Goal: Transaction & Acquisition: Purchase product/service

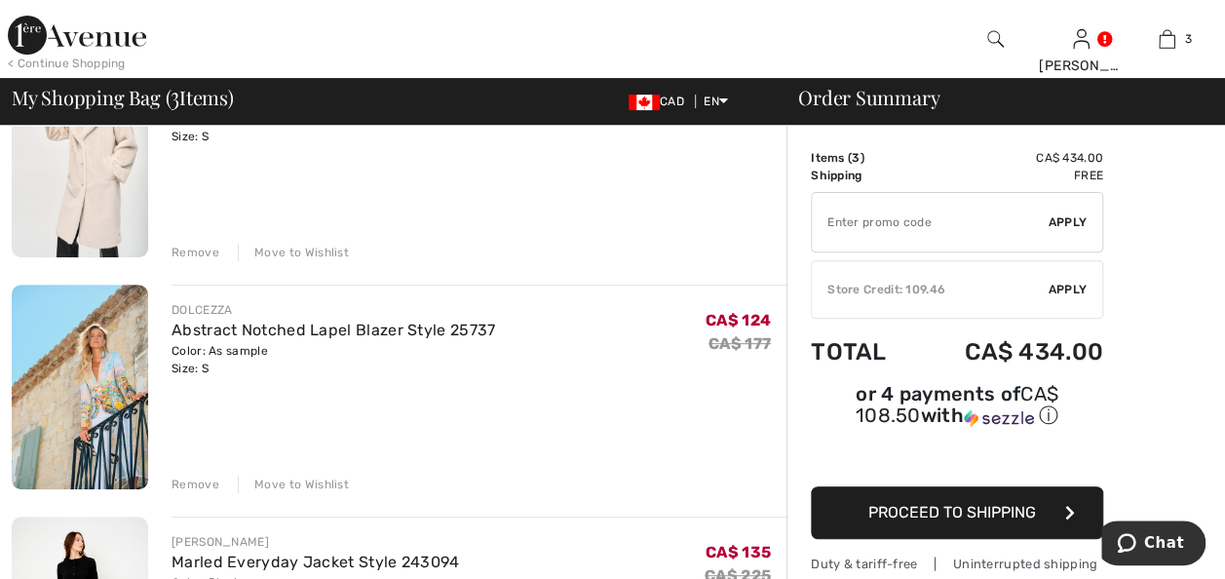
scroll to position [232, 0]
click at [199, 486] on div "Remove" at bounding box center [196, 486] width 48 height 18
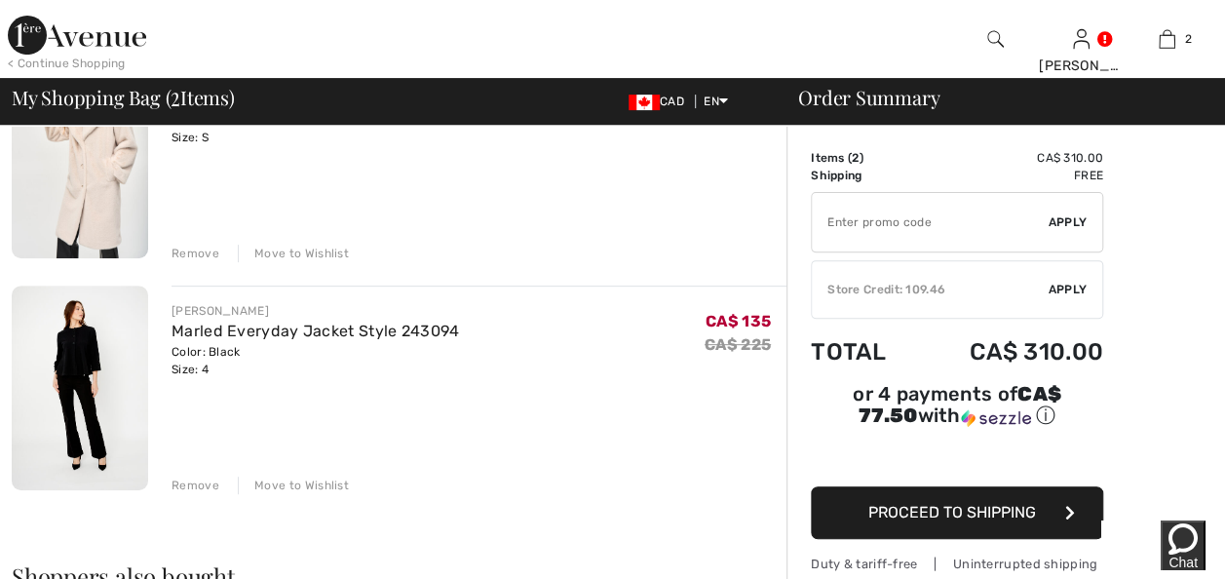
click at [199, 486] on div "Remove" at bounding box center [196, 486] width 48 height 18
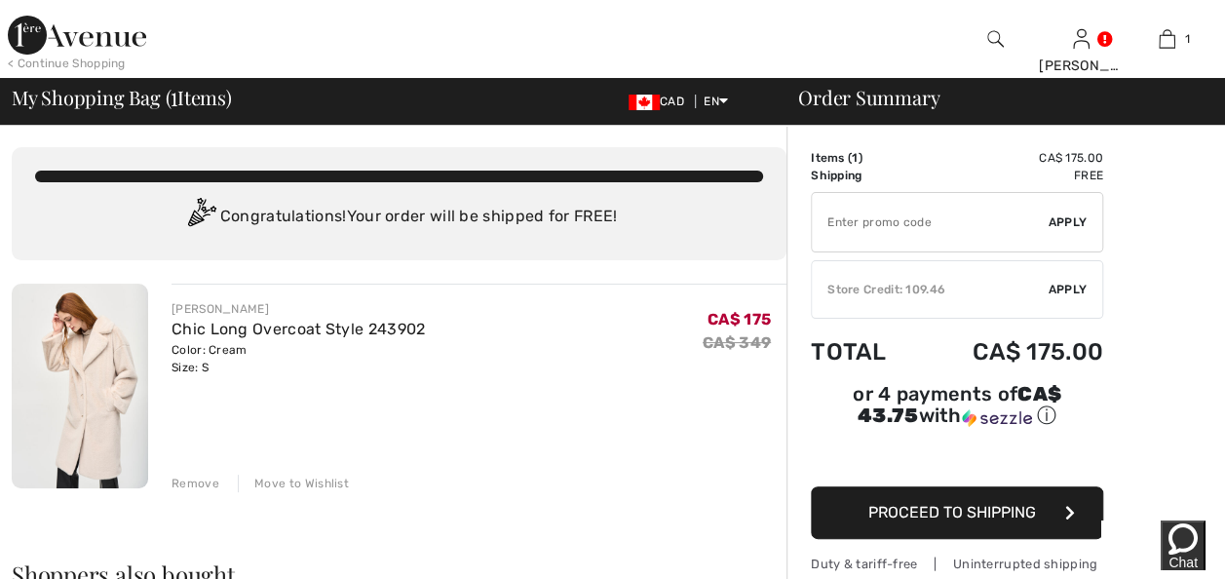
scroll to position [0, 0]
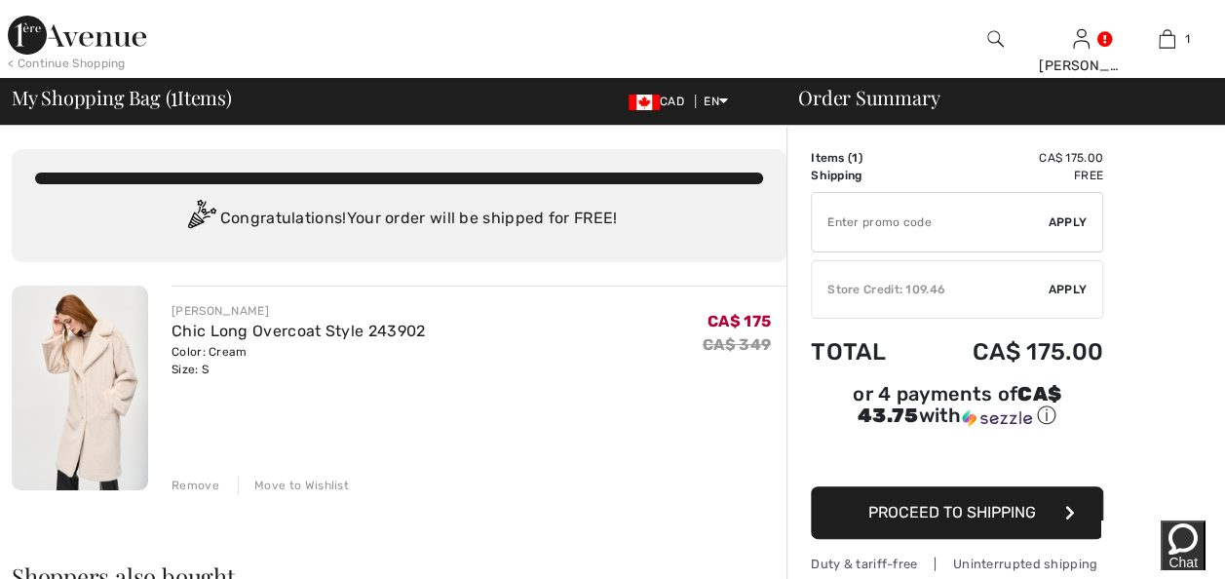
click at [94, 388] on img at bounding box center [80, 388] width 136 height 205
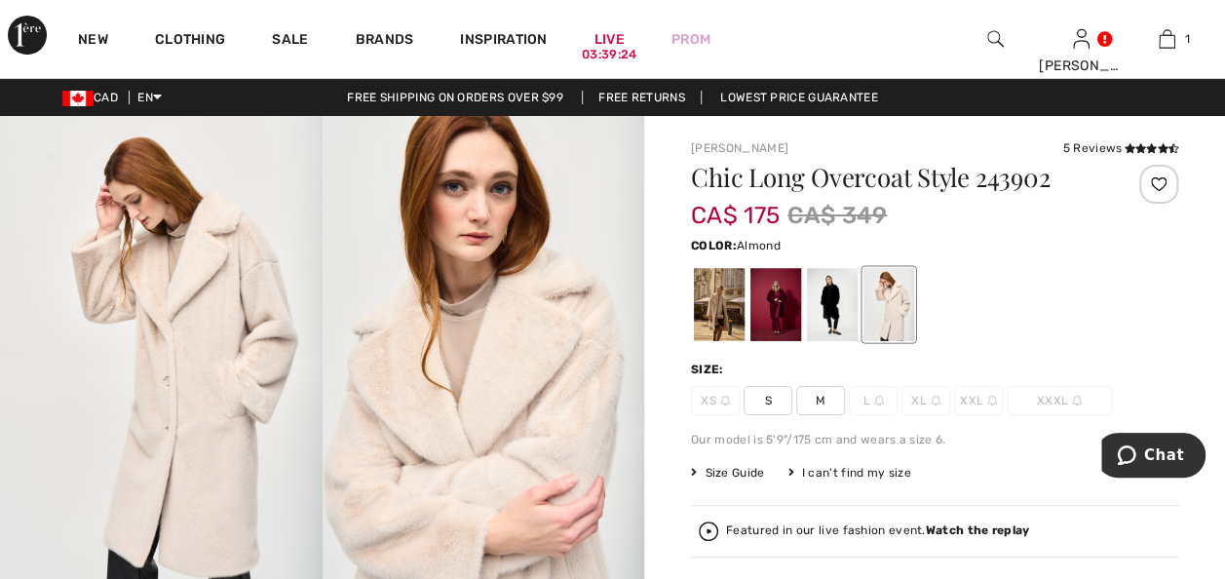
click at [696, 320] on div at bounding box center [719, 304] width 51 height 73
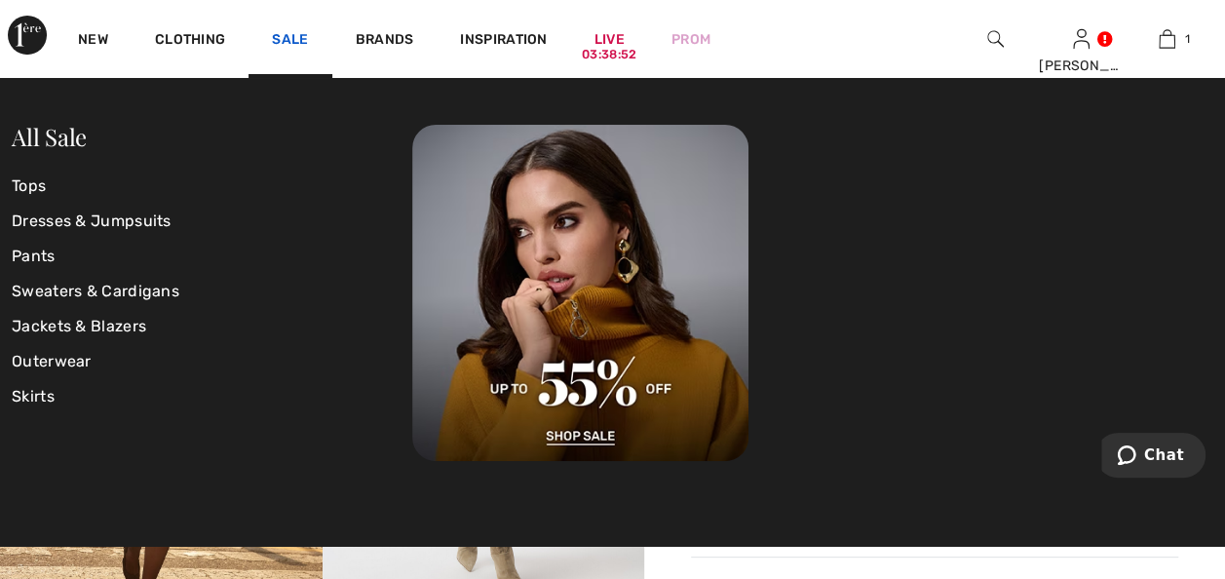
click at [282, 41] on link "Sale" at bounding box center [290, 41] width 36 height 20
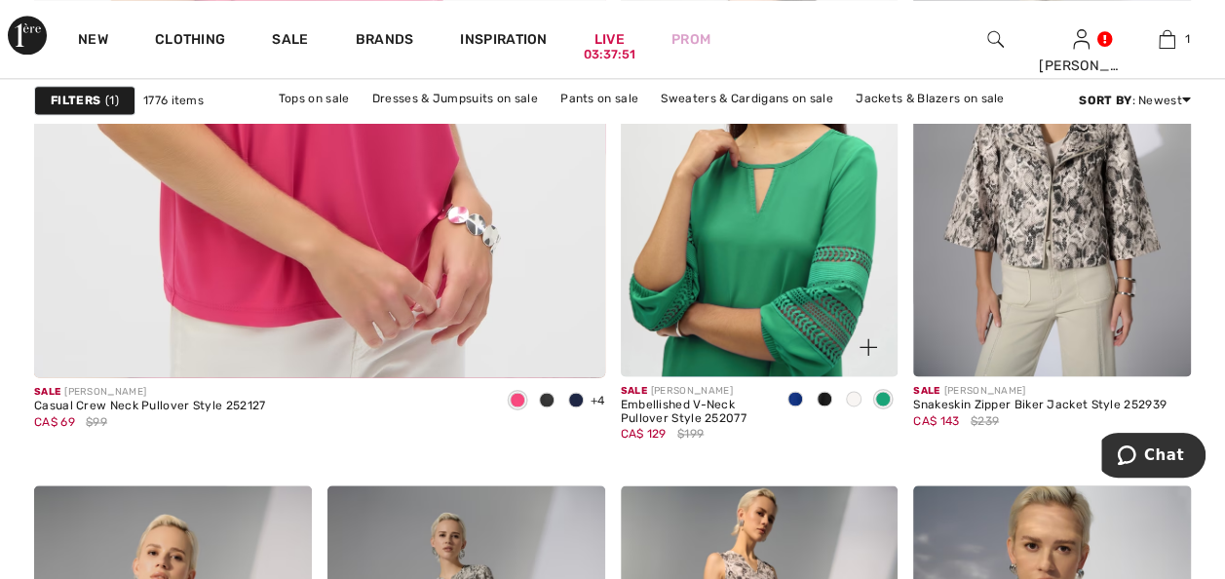
scroll to position [4958, 0]
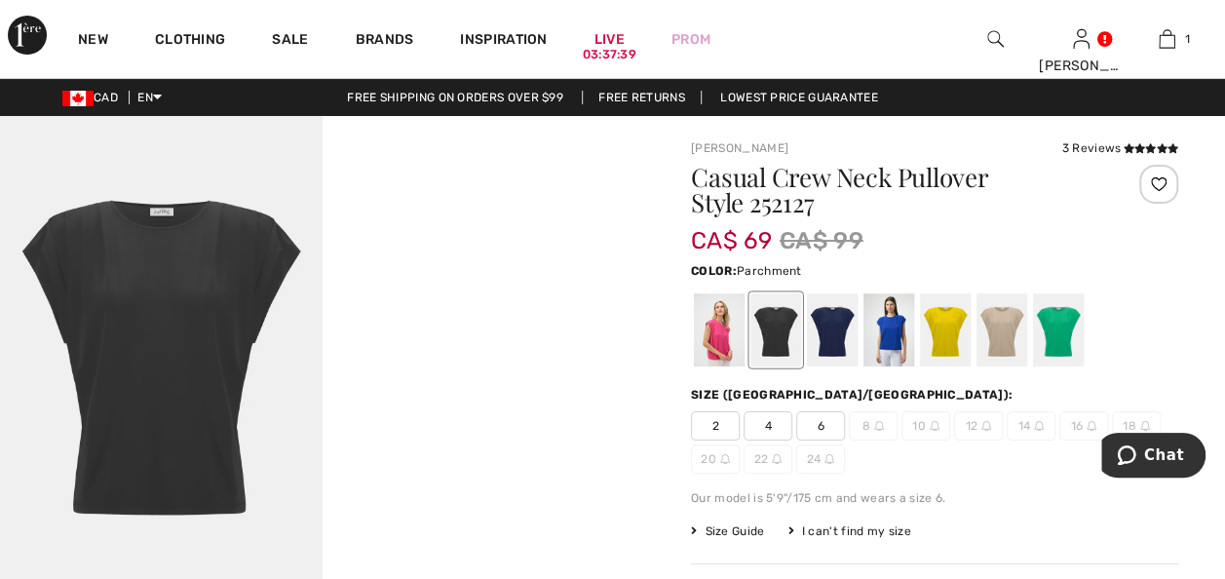
click at [995, 340] on div at bounding box center [1002, 329] width 51 height 73
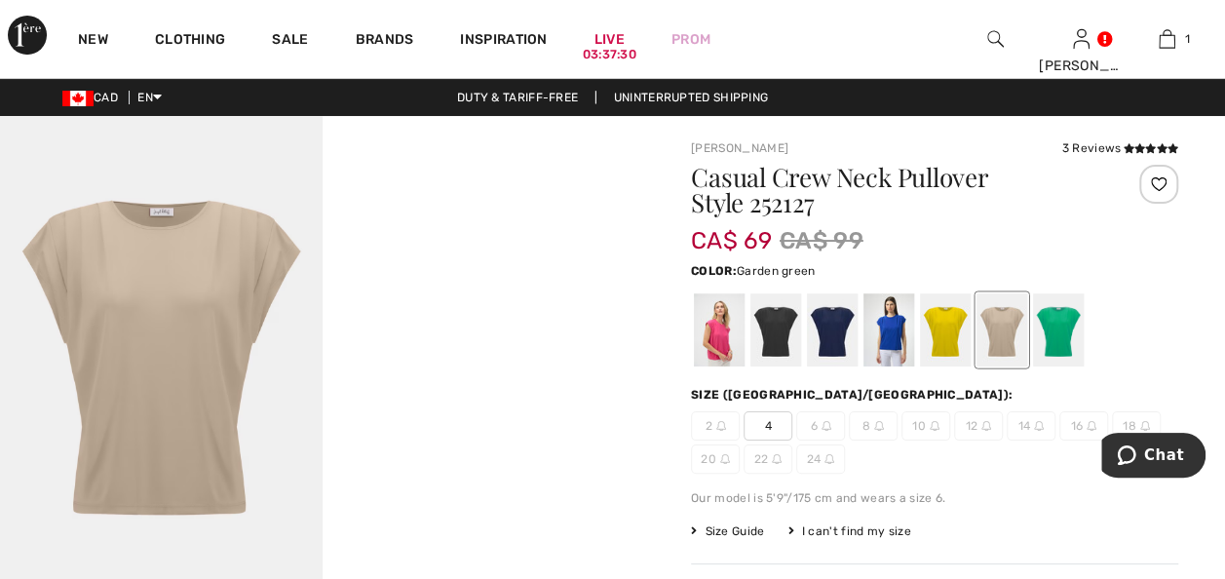
click at [1051, 314] on div at bounding box center [1058, 329] width 51 height 73
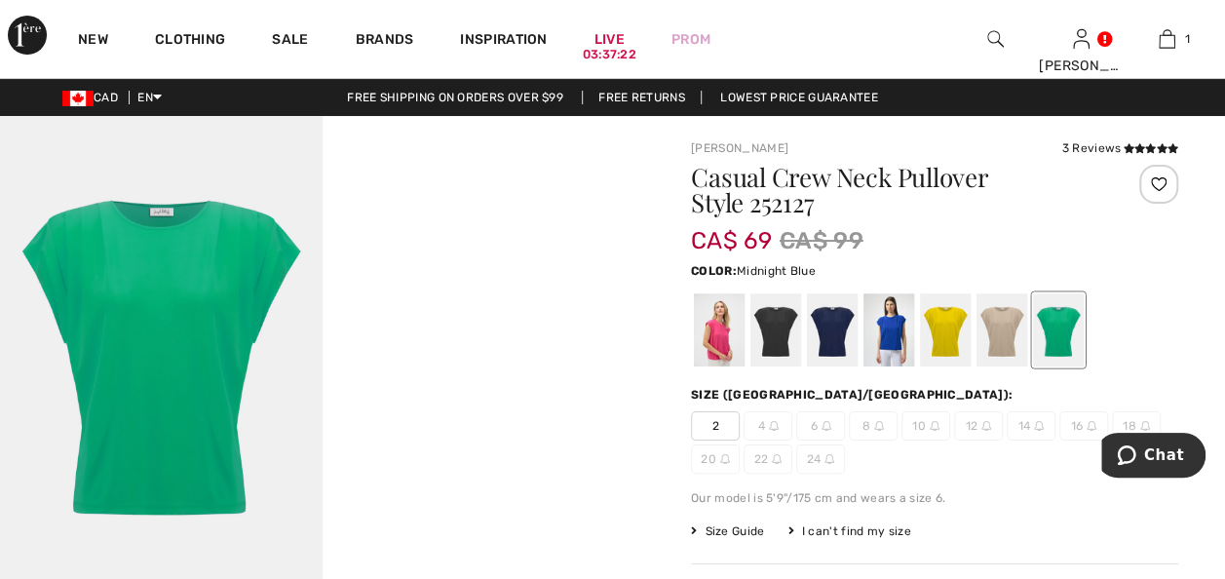
click at [835, 318] on div at bounding box center [832, 329] width 51 height 73
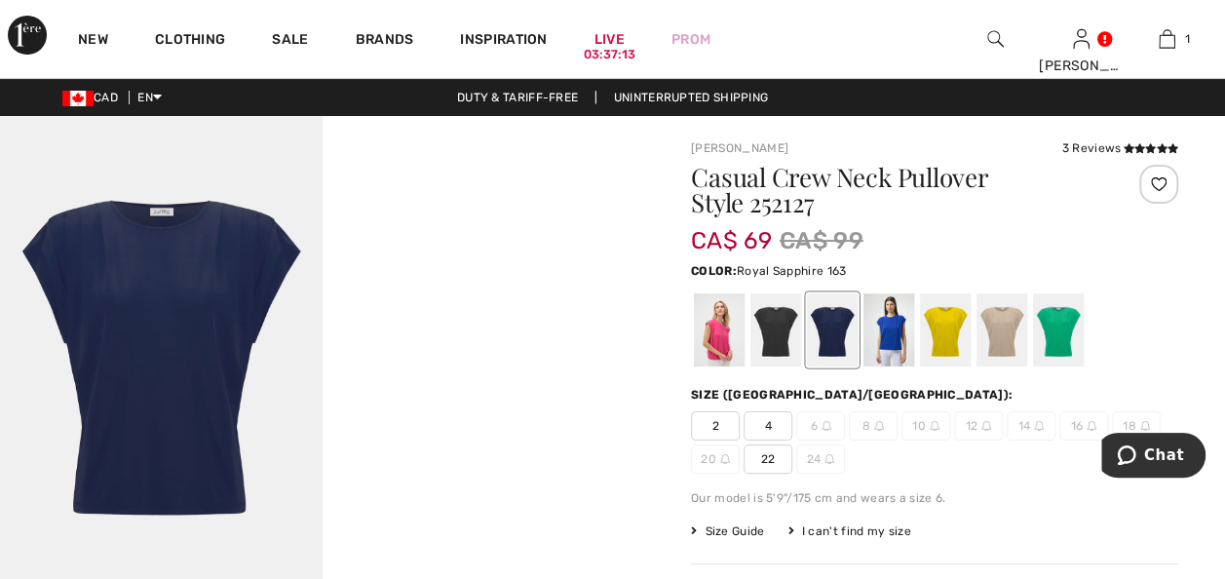
click at [879, 335] on div at bounding box center [888, 329] width 51 height 73
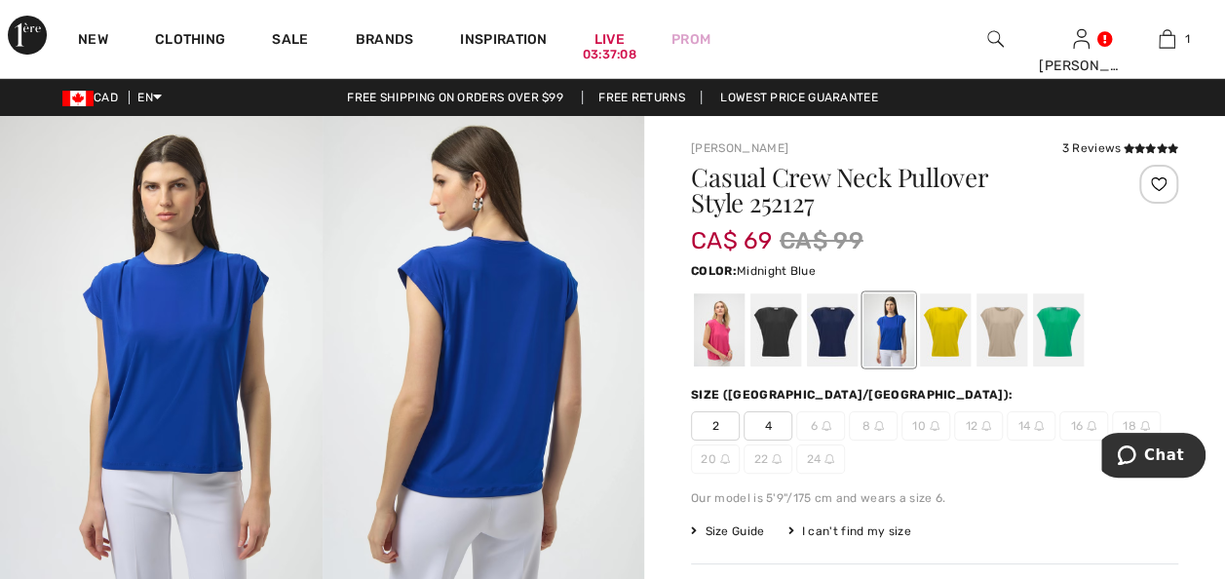
click at [833, 343] on div at bounding box center [832, 329] width 51 height 73
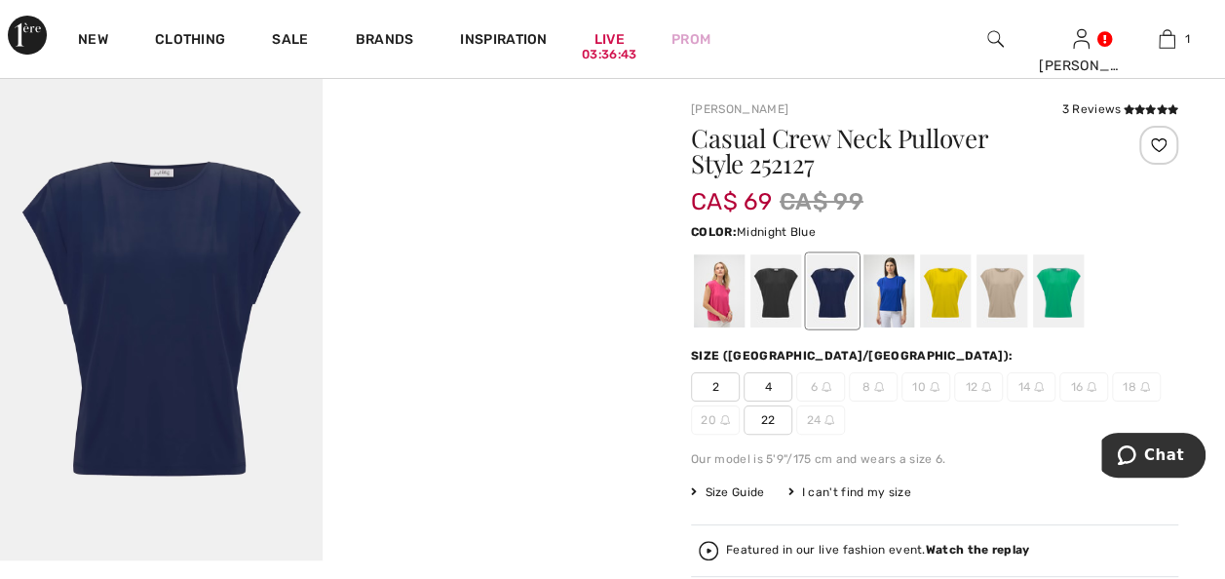
scroll to position [38, 0]
click at [953, 300] on div at bounding box center [945, 291] width 51 height 73
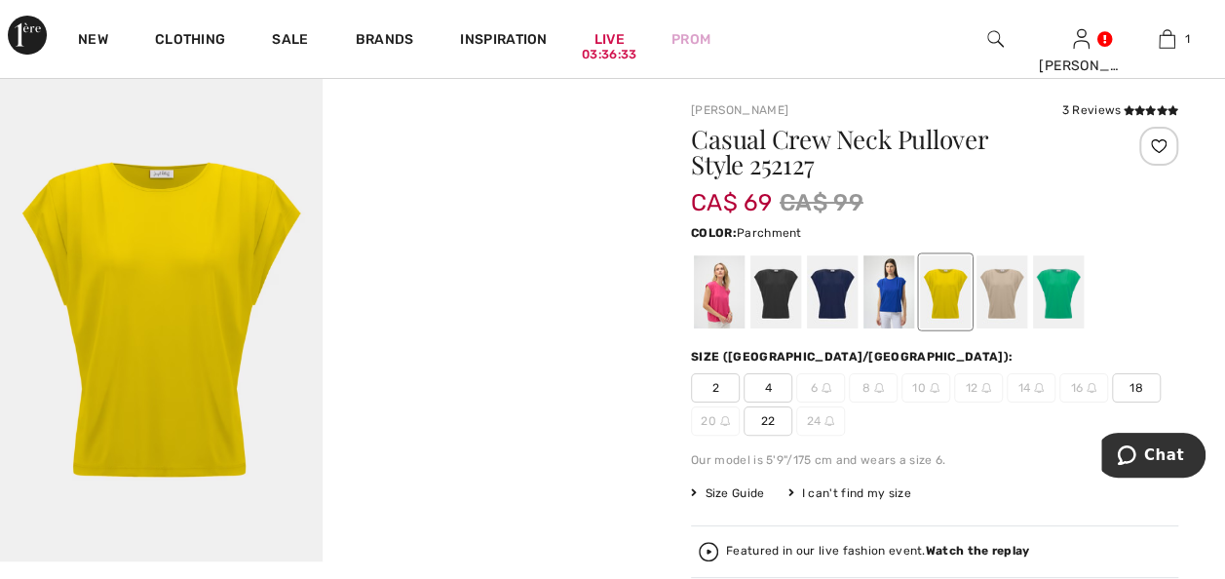
click at [990, 298] on div at bounding box center [1002, 291] width 51 height 73
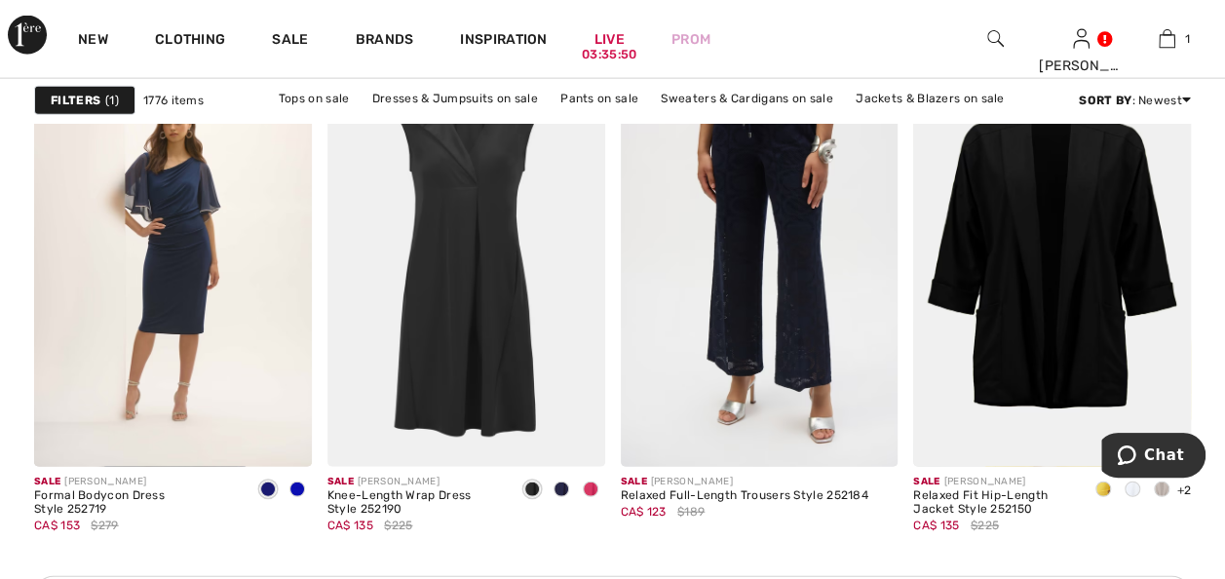
scroll to position [5918, 0]
click at [587, 488] on span at bounding box center [591, 488] width 16 height 16
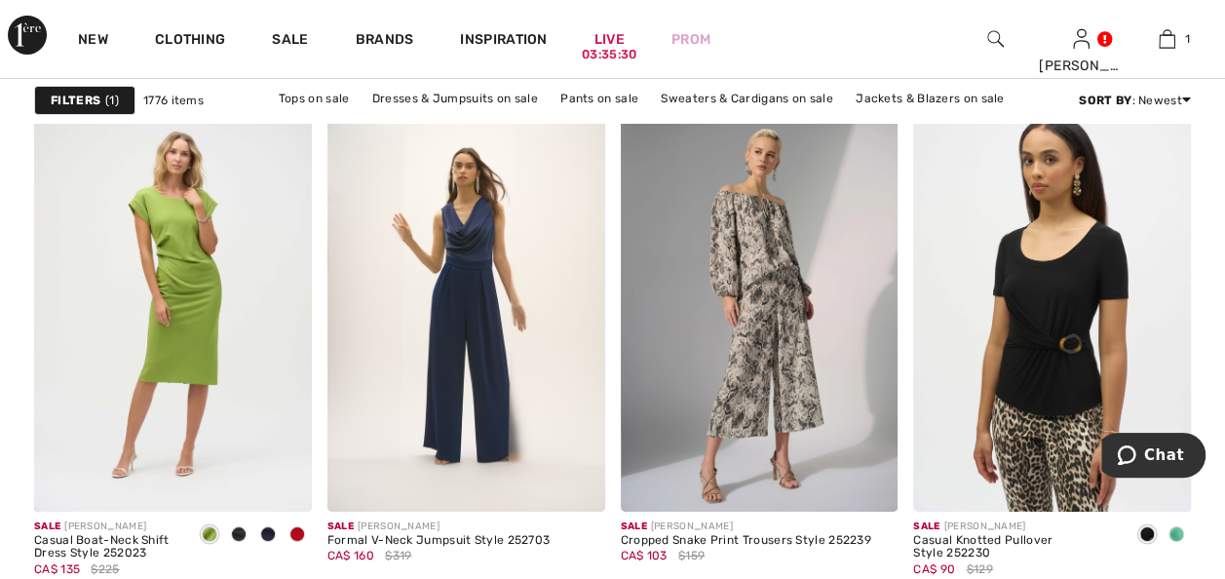
scroll to position [7121, 0]
click at [298, 531] on span at bounding box center [297, 535] width 16 height 16
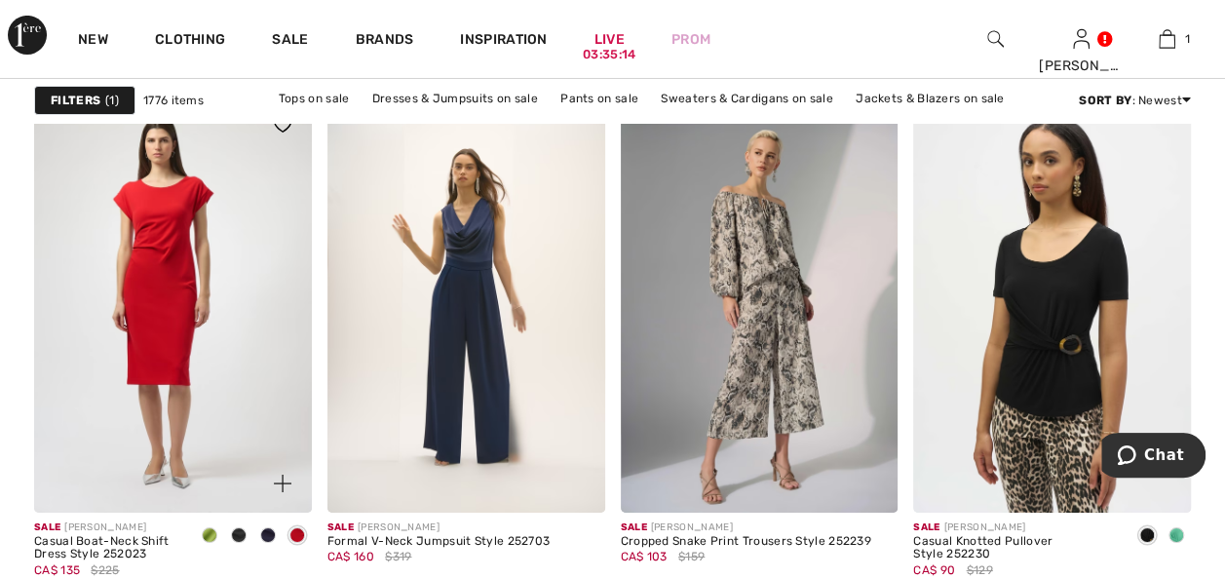
click at [266, 527] on span at bounding box center [268, 535] width 16 height 16
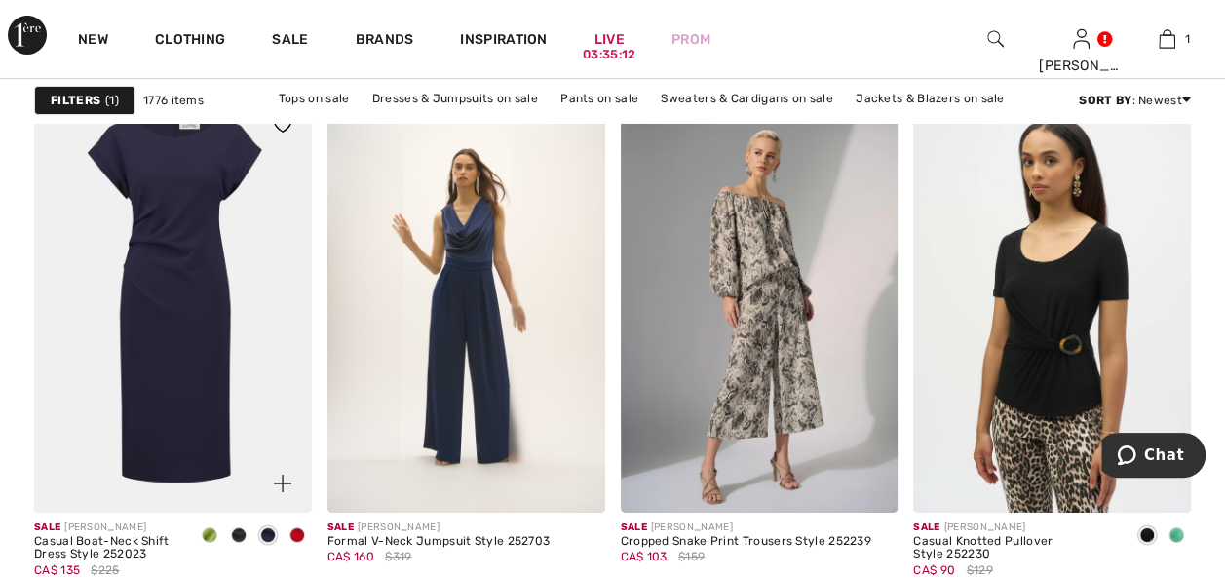
click at [234, 528] on span at bounding box center [239, 535] width 16 height 16
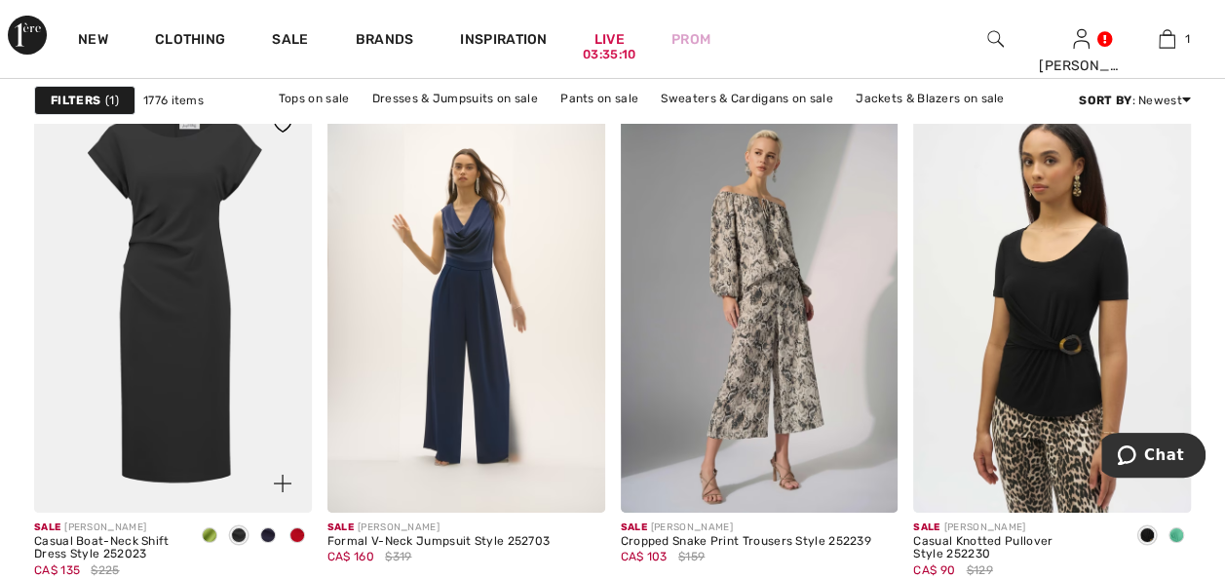
click at [238, 532] on span at bounding box center [239, 535] width 16 height 16
click at [210, 528] on span at bounding box center [210, 535] width 16 height 16
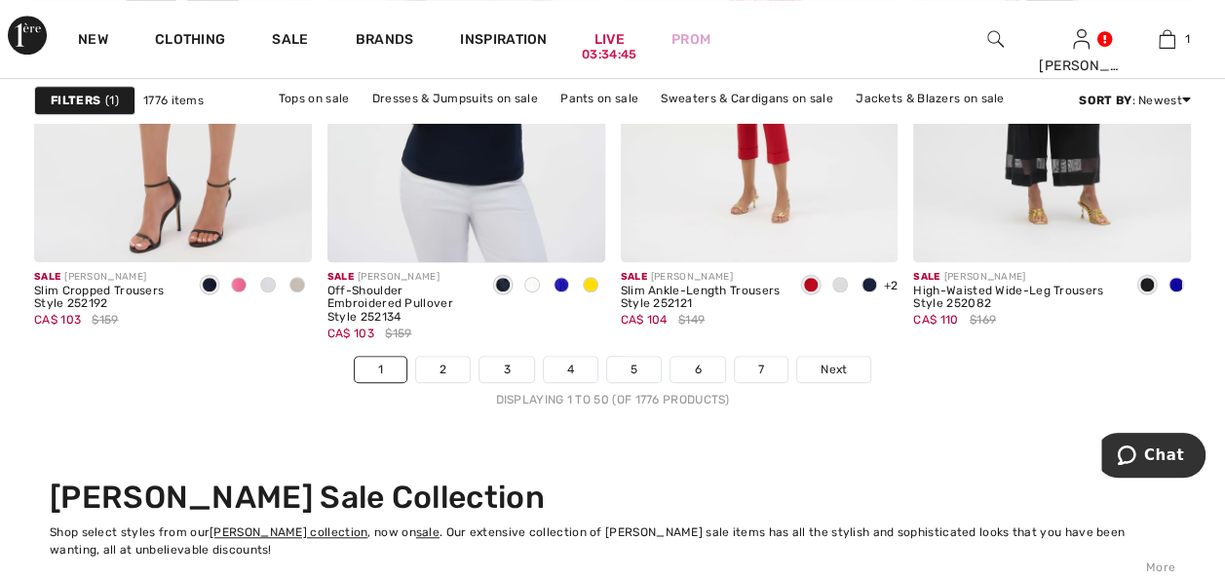
scroll to position [7906, 0]
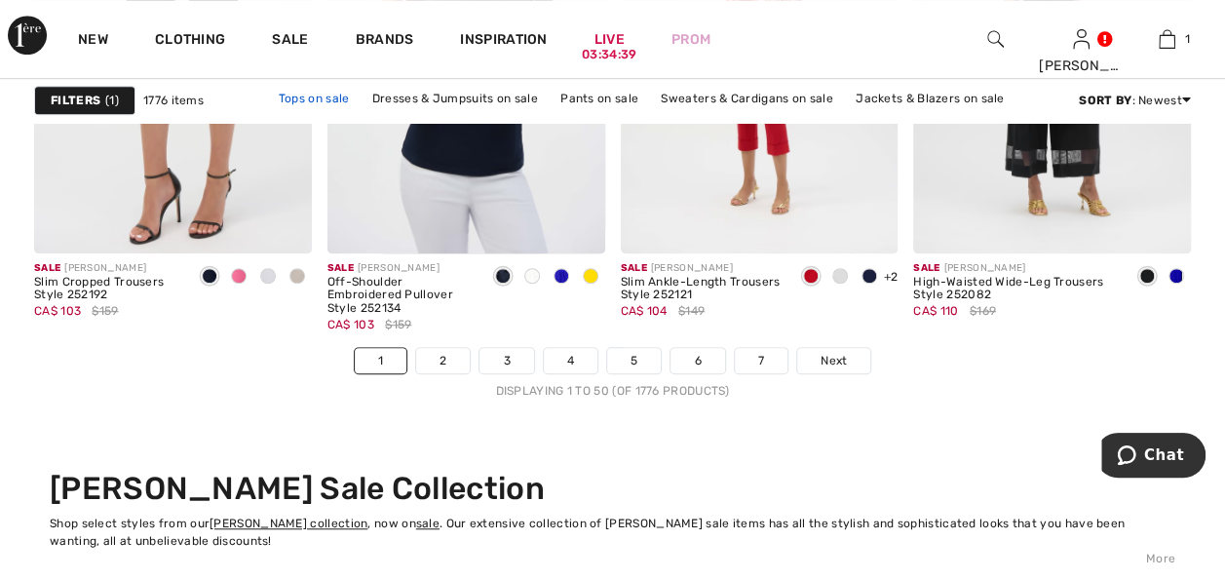
click at [320, 102] on link "Tops on sale" at bounding box center [314, 98] width 91 height 25
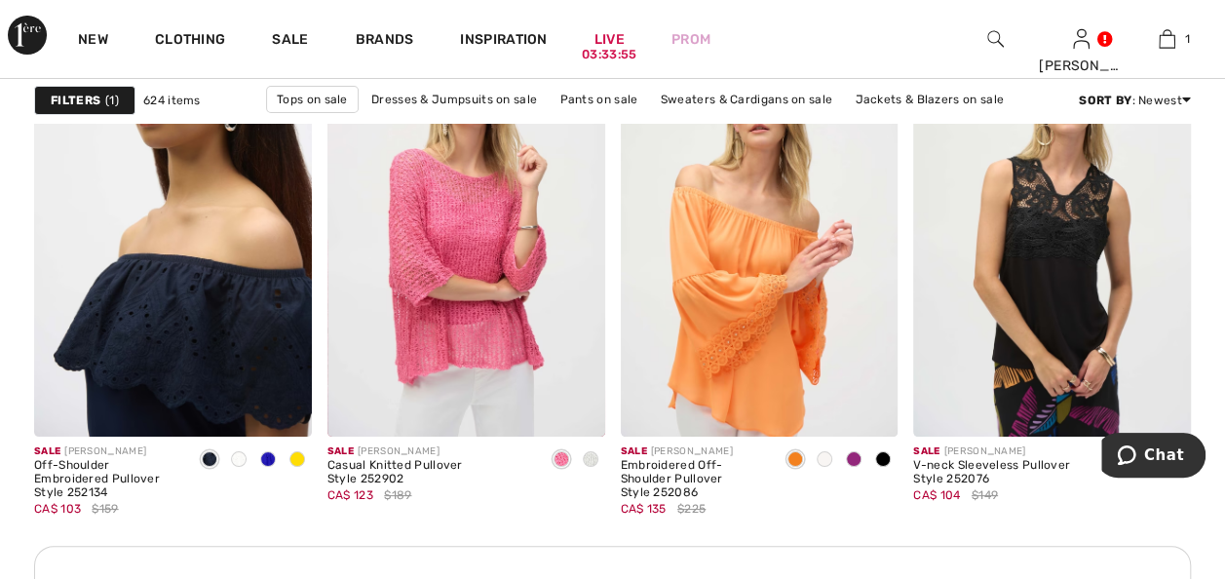
scroll to position [3620, 0]
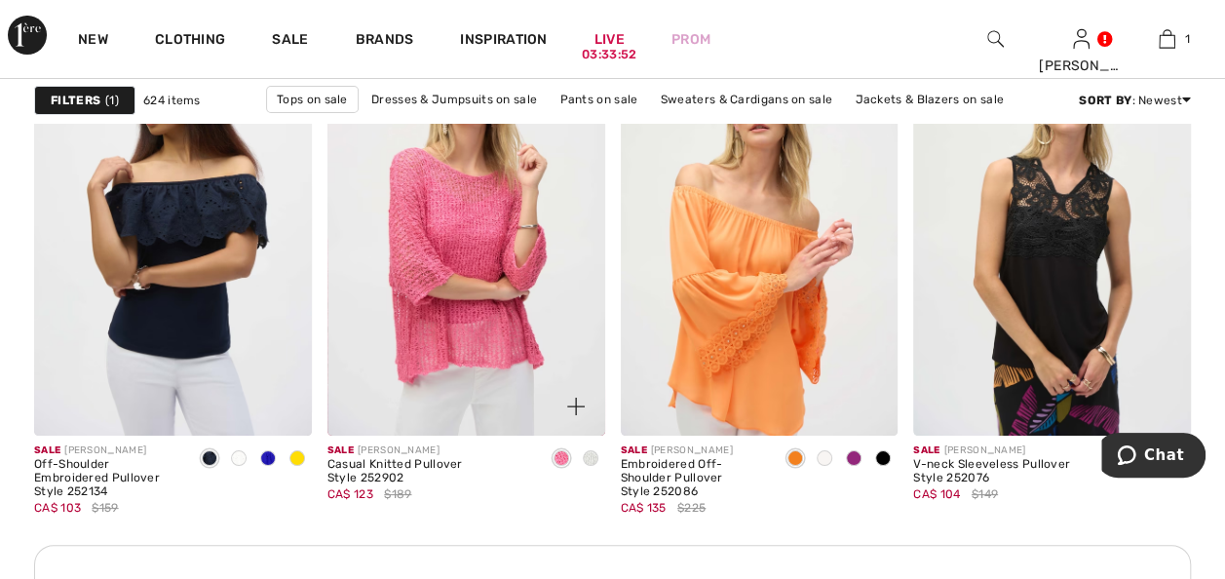
click at [583, 459] on span at bounding box center [591, 458] width 16 height 16
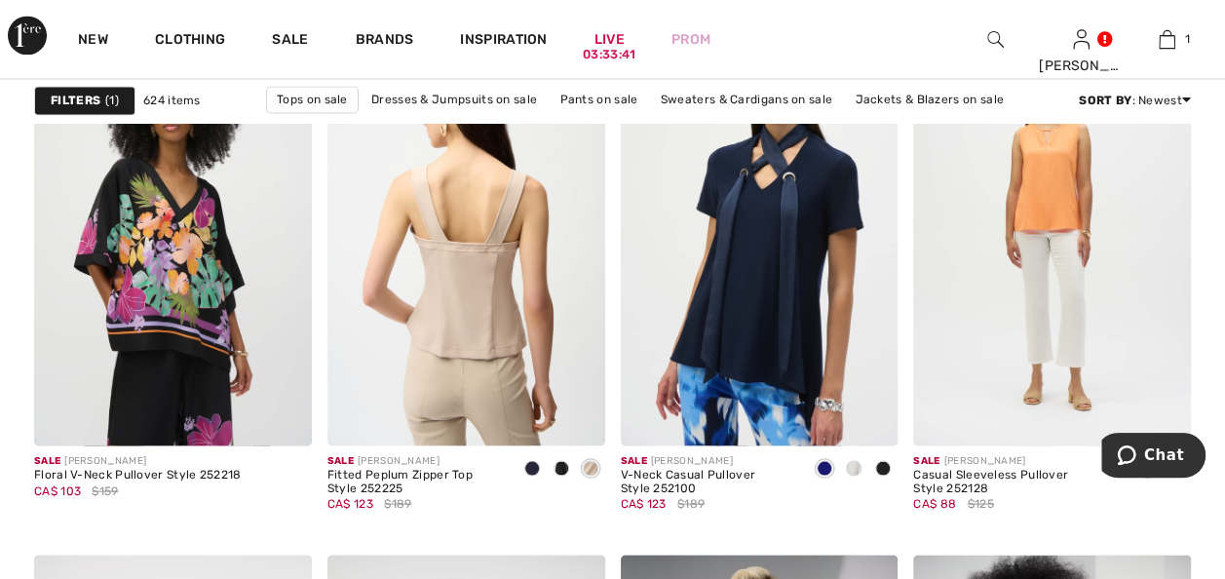
scroll to position [5386, 0]
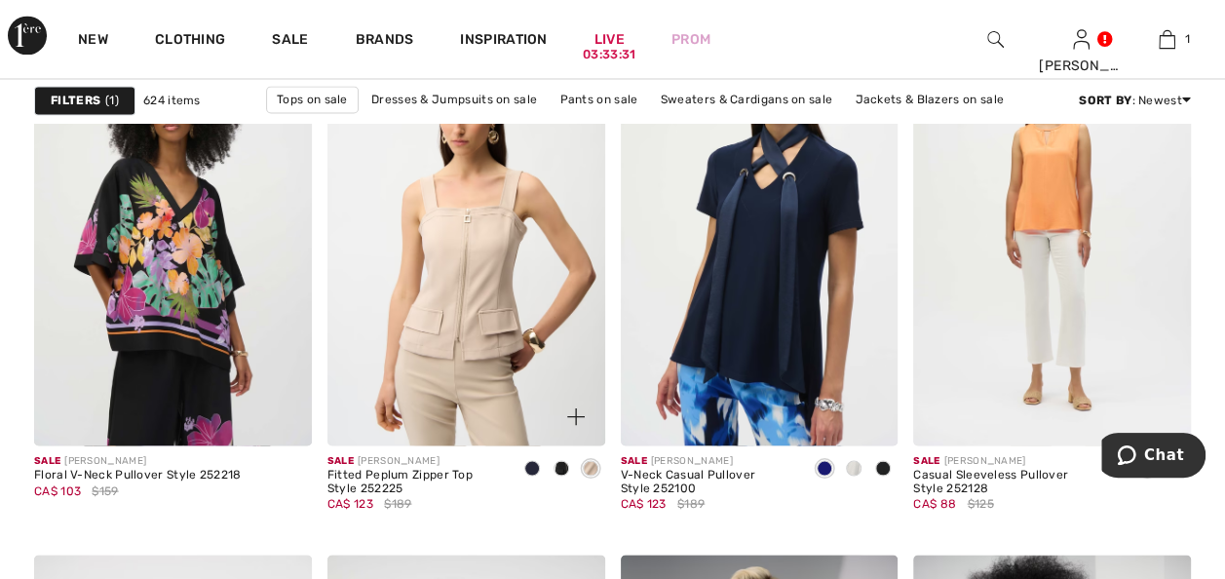
click at [529, 462] on span at bounding box center [532, 468] width 16 height 16
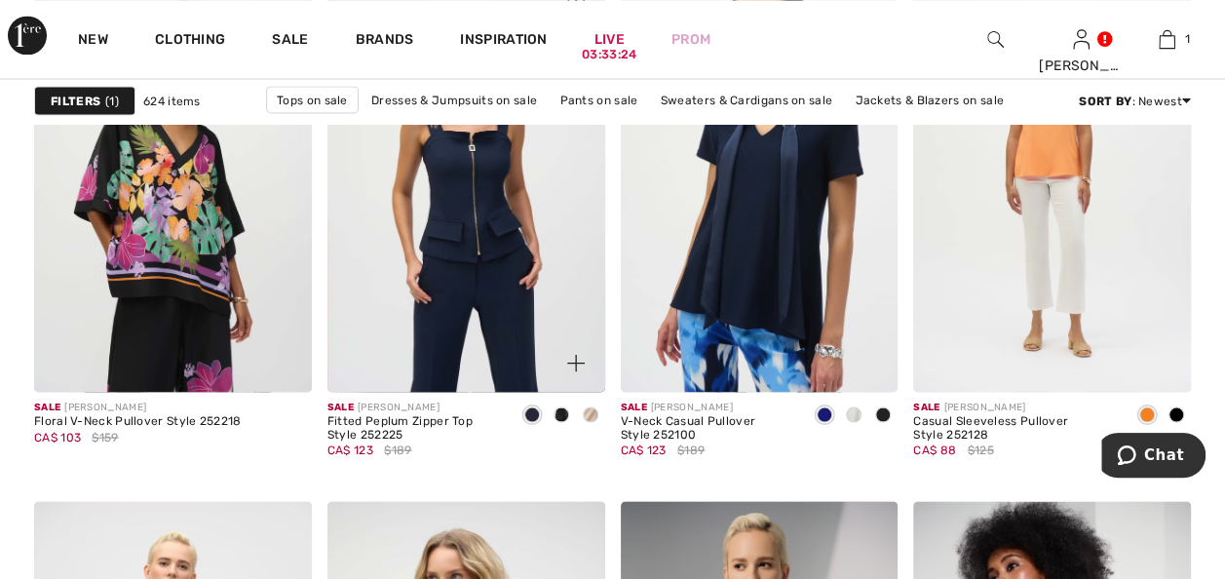
scroll to position [5440, 0]
